Goal: Transaction & Acquisition: Book appointment/travel/reservation

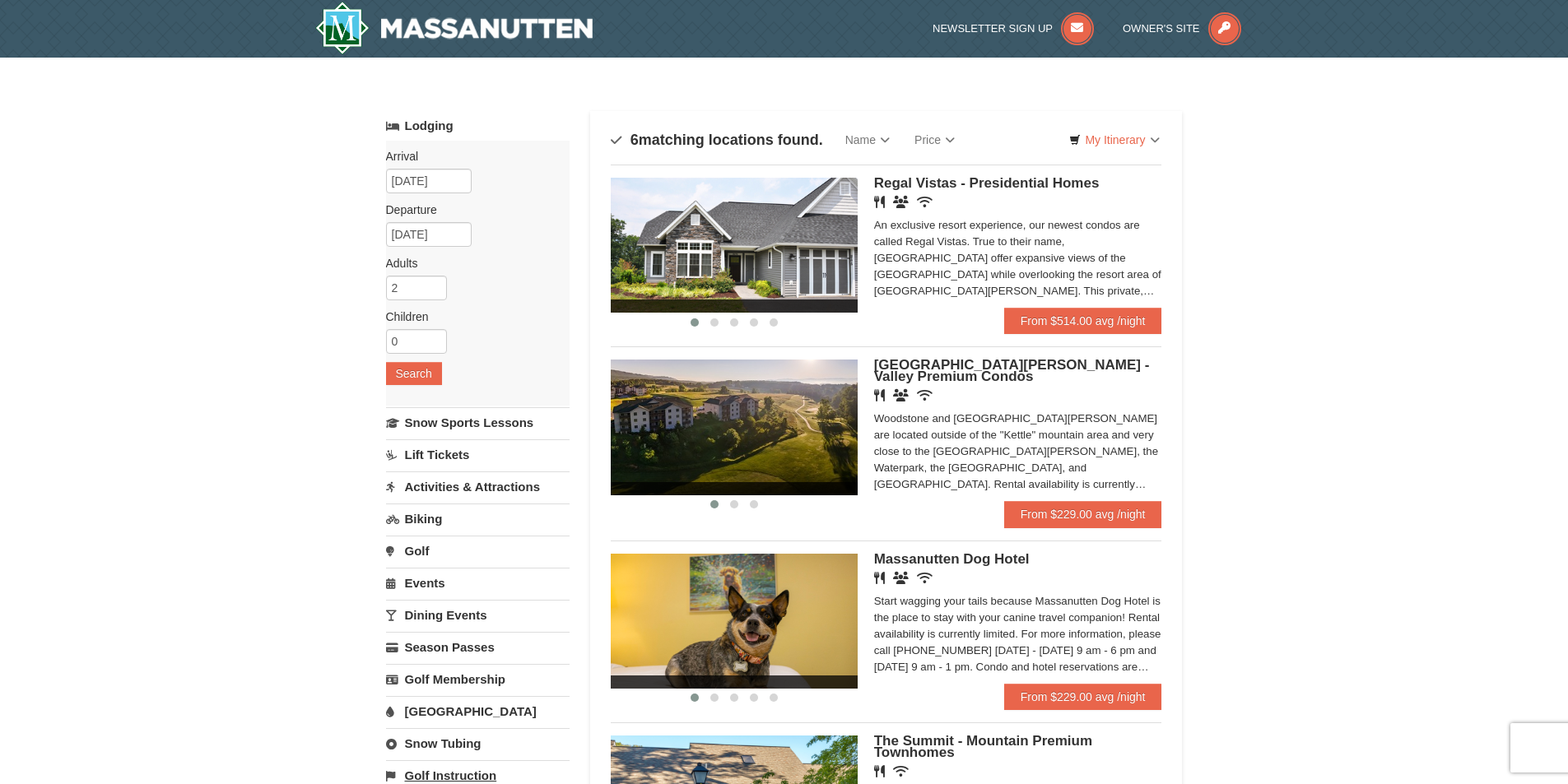
scroll to position [164, 0]
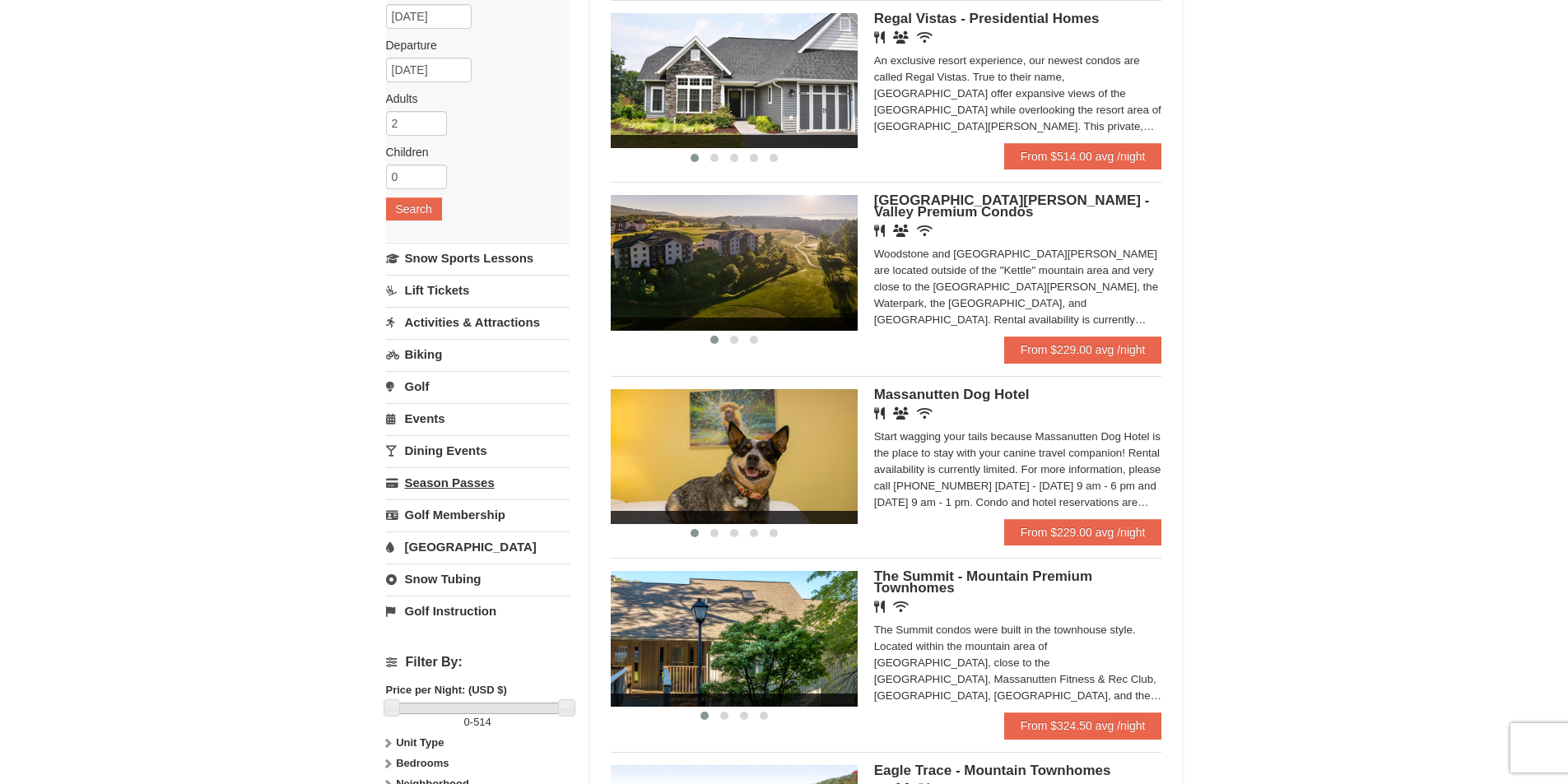
click at [479, 482] on link "Season Passes" at bounding box center [478, 482] width 183 height 31
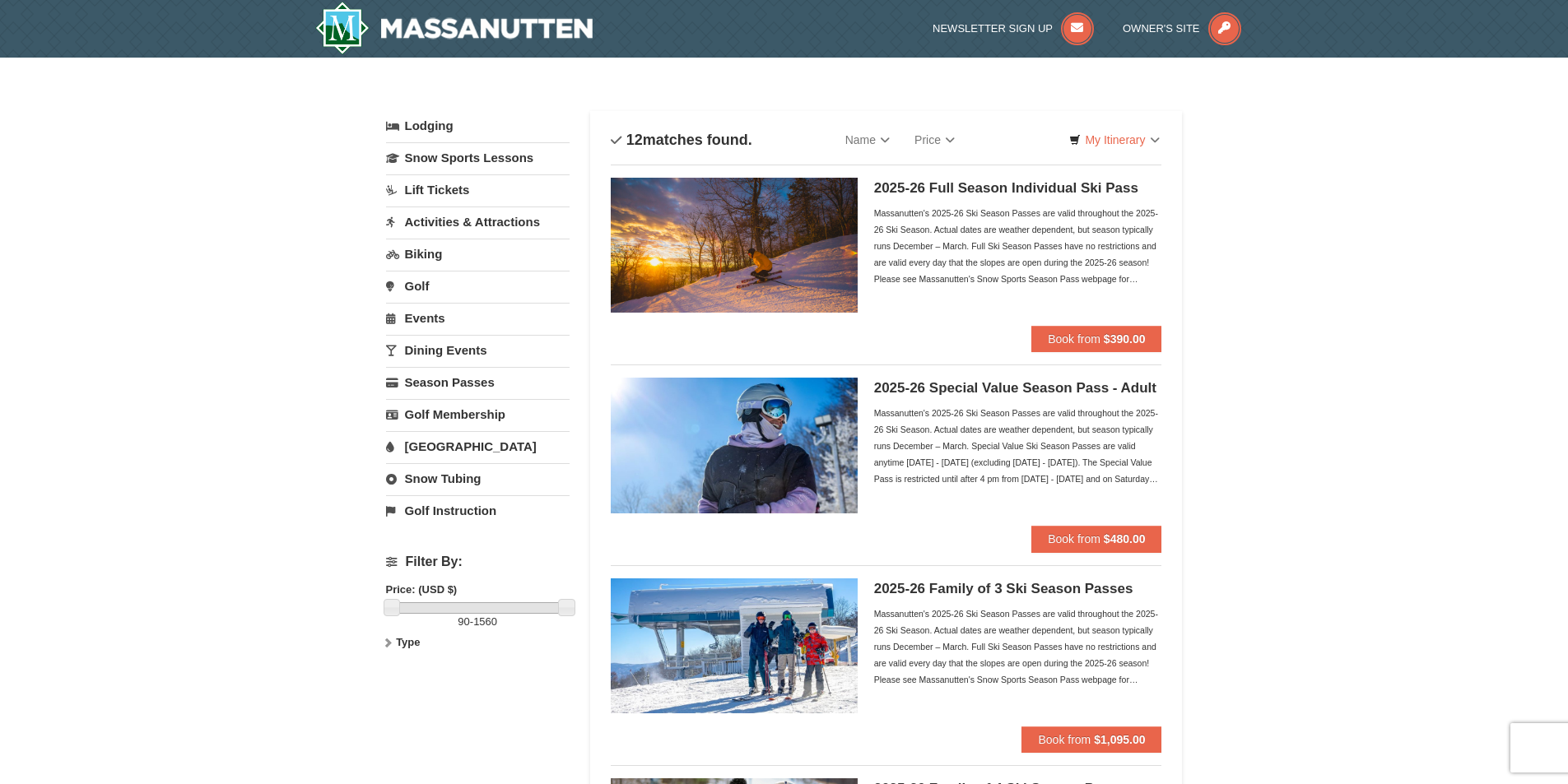
click at [423, 128] on link "Lodging" at bounding box center [478, 125] width 183 height 30
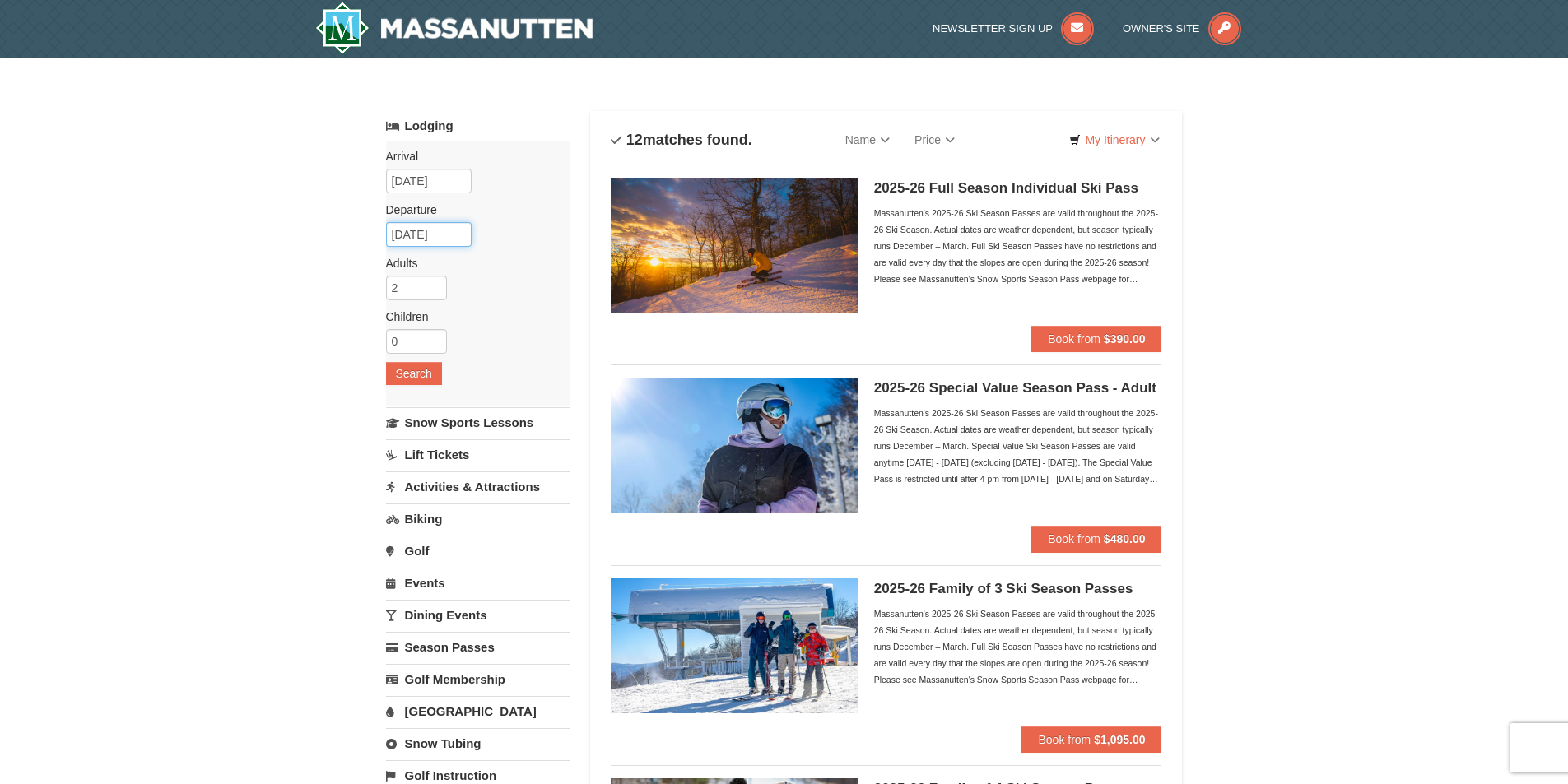
click at [414, 235] on input "10/10/2025" at bounding box center [429, 235] width 86 height 25
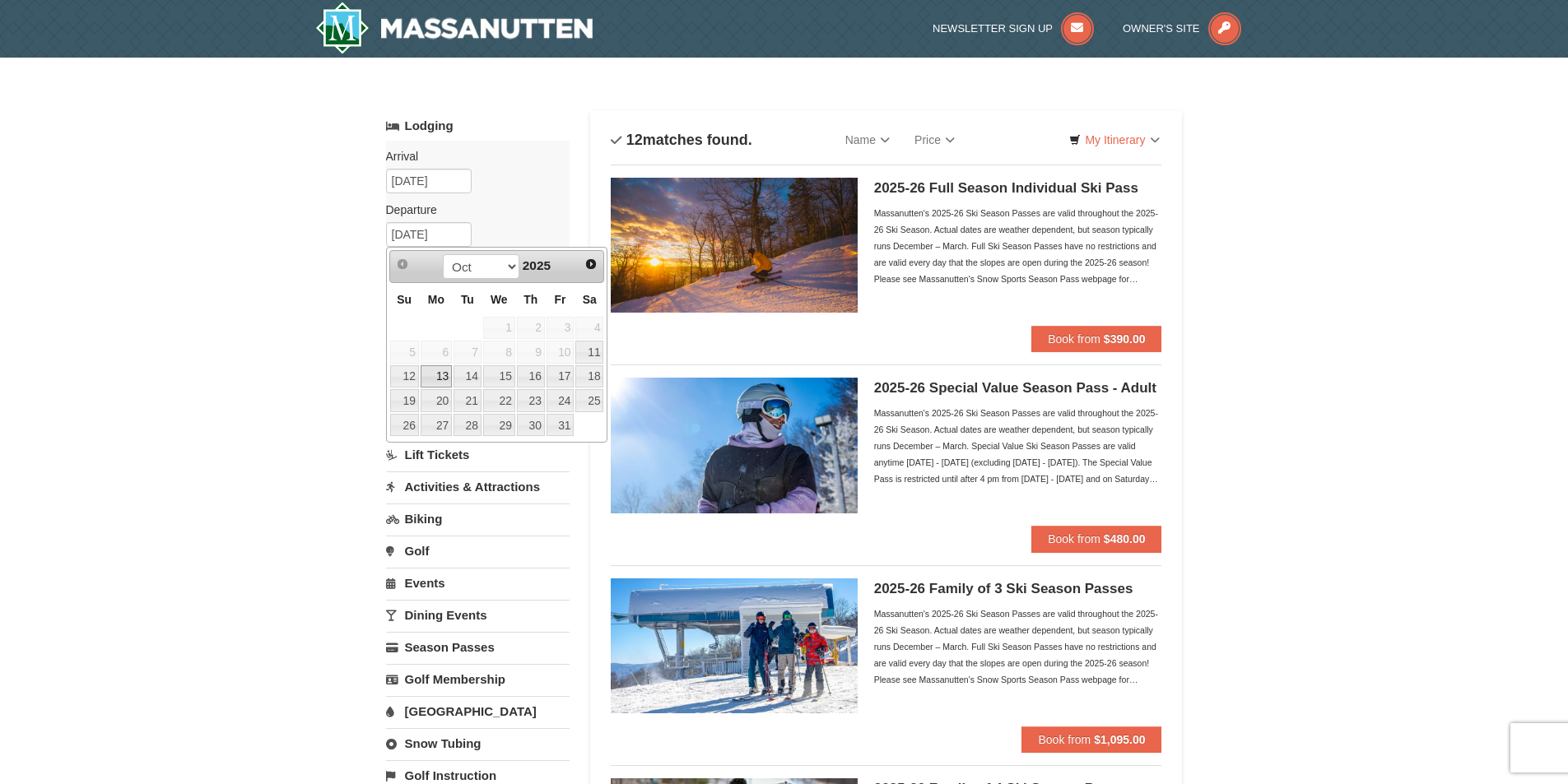
click at [436, 377] on link "13" at bounding box center [436, 377] width 32 height 23
type input "[DATE]"
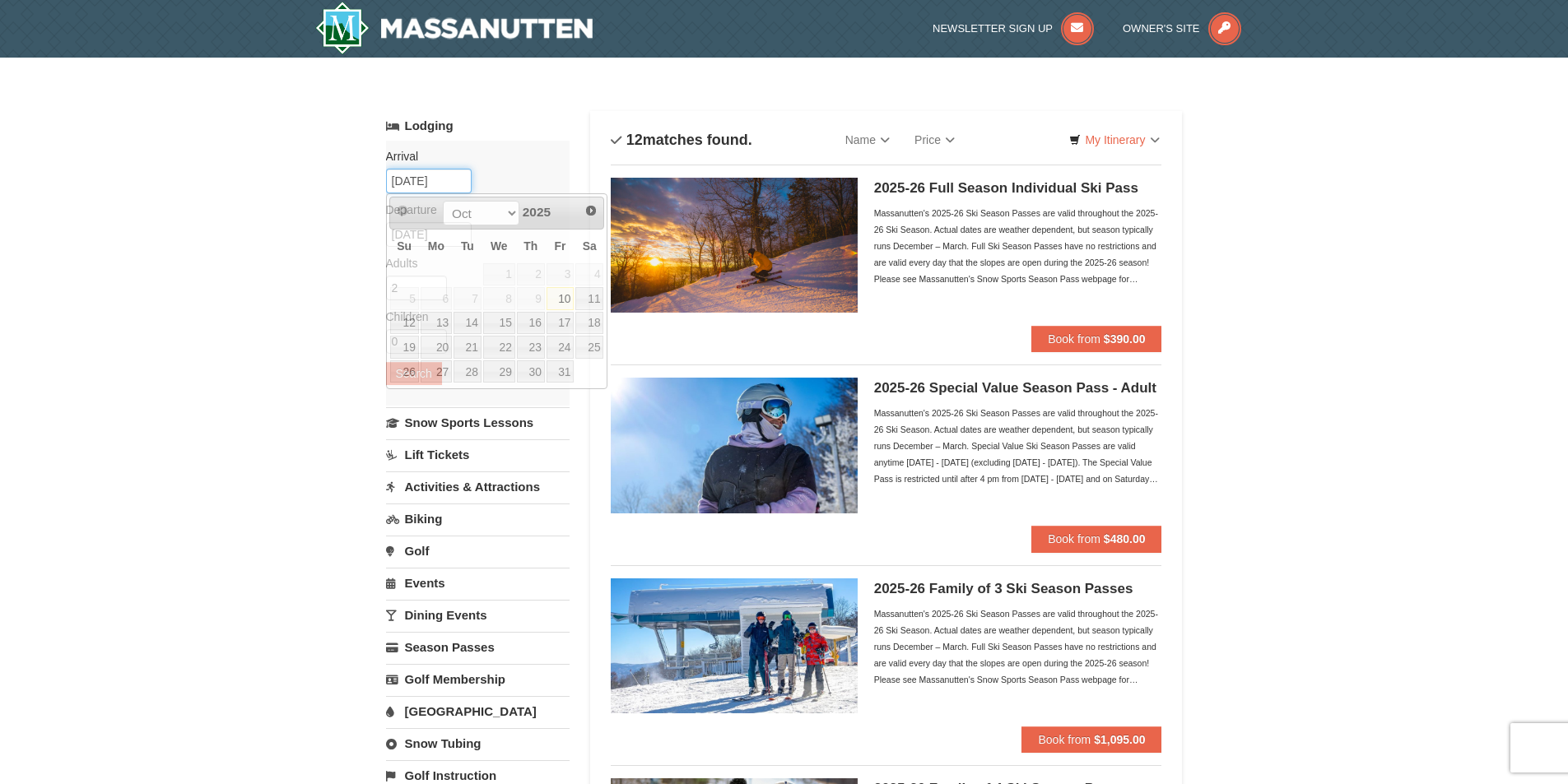
click at [414, 176] on input "10/10/2025" at bounding box center [429, 181] width 86 height 25
click at [584, 294] on link "11" at bounding box center [589, 299] width 28 height 23
type input "[DATE]"
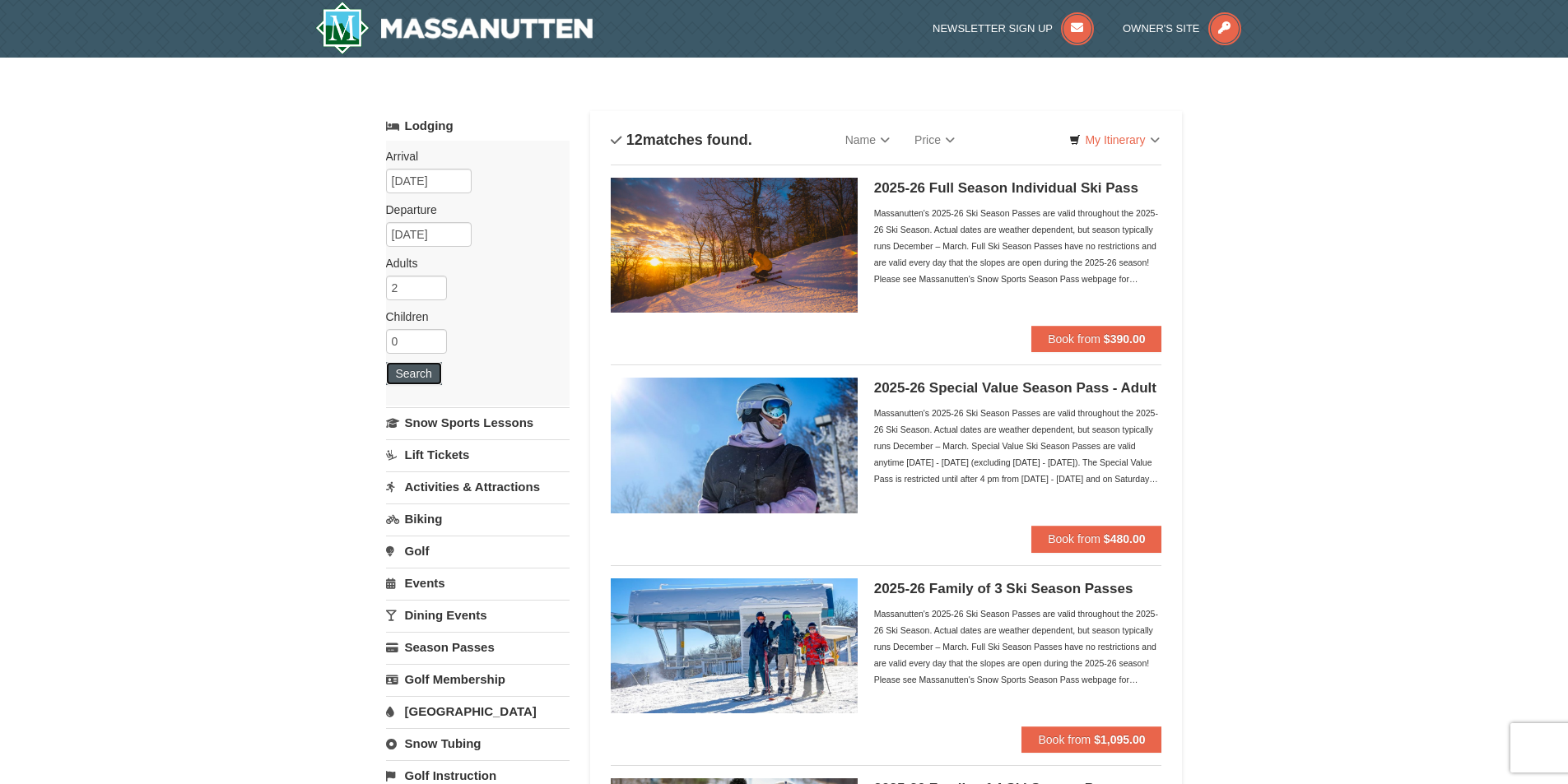
click at [409, 370] on button "Search" at bounding box center [414, 373] width 56 height 23
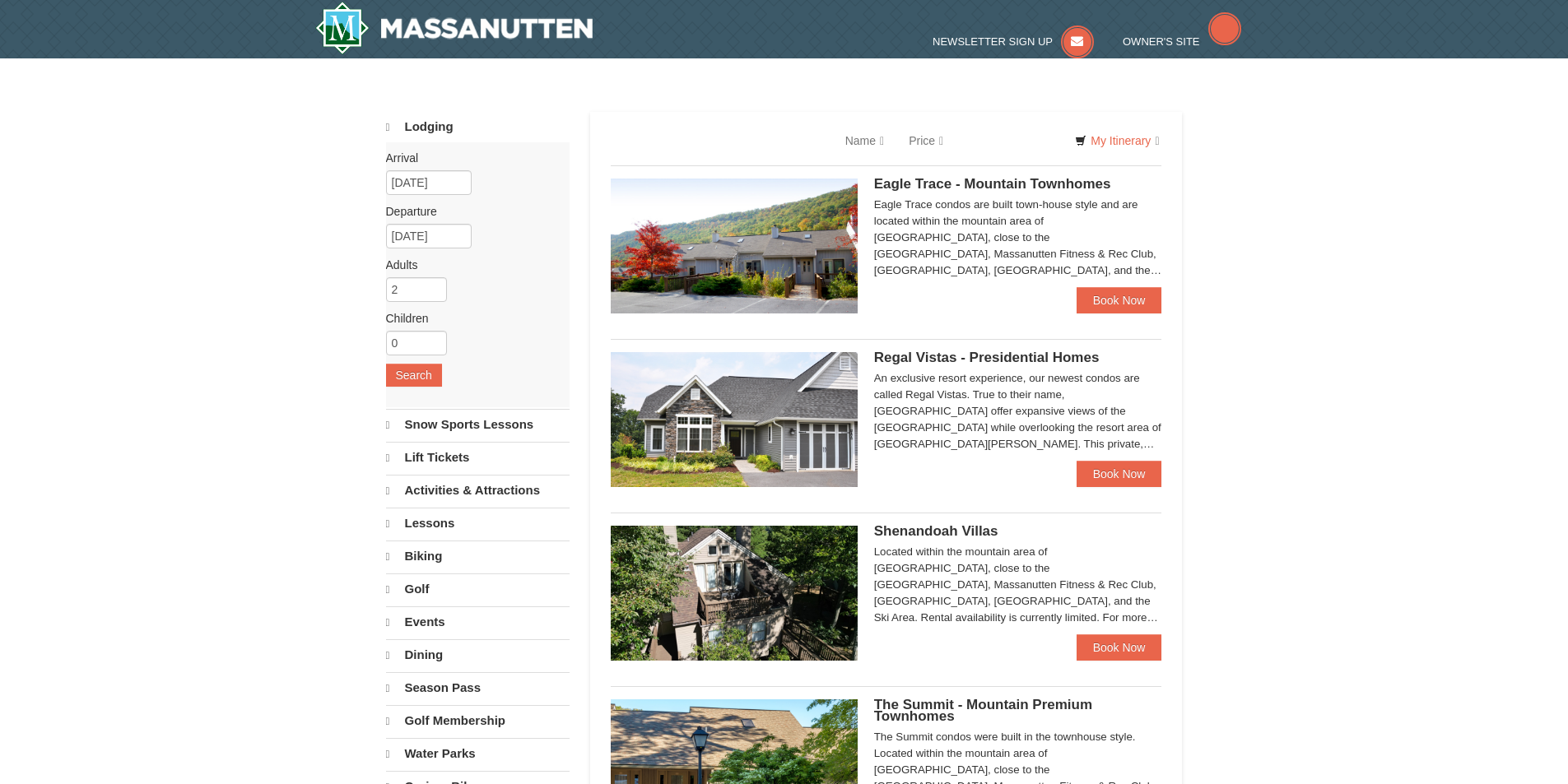
select select "10"
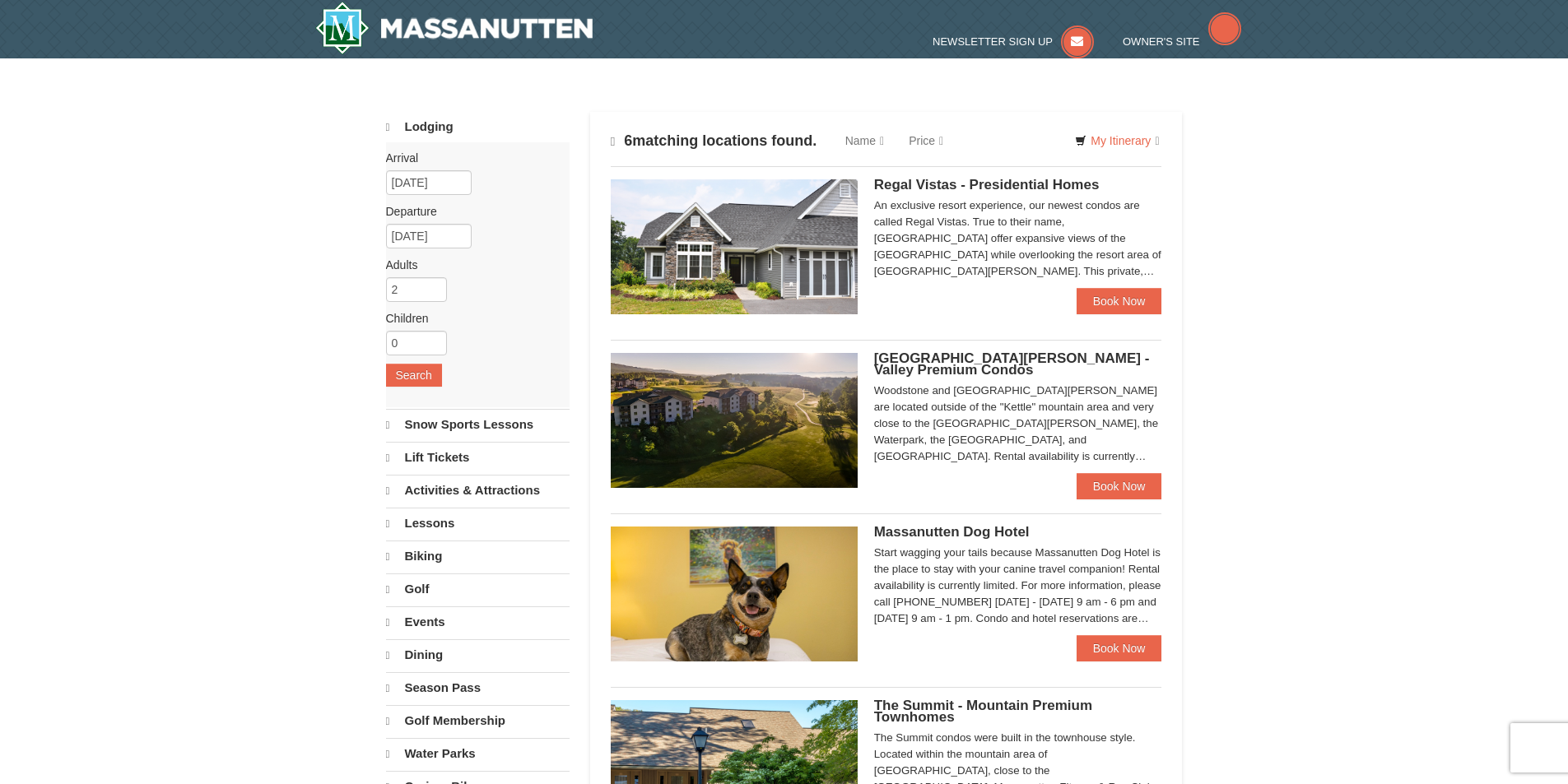
select select "10"
